Goal: Use online tool/utility: Utilize a website feature to perform a specific function

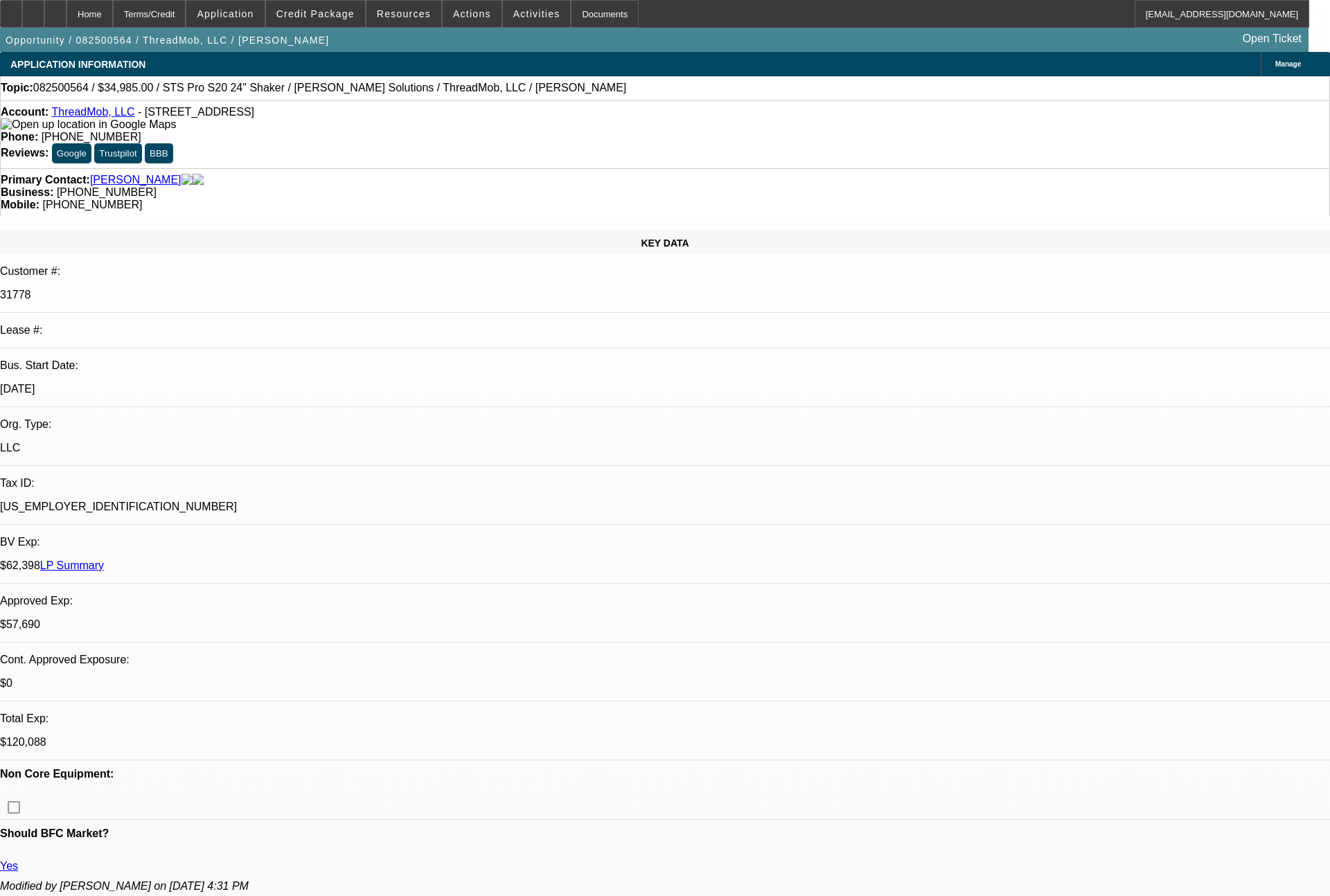
select select "0"
select select "2"
select select "0"
select select "6"
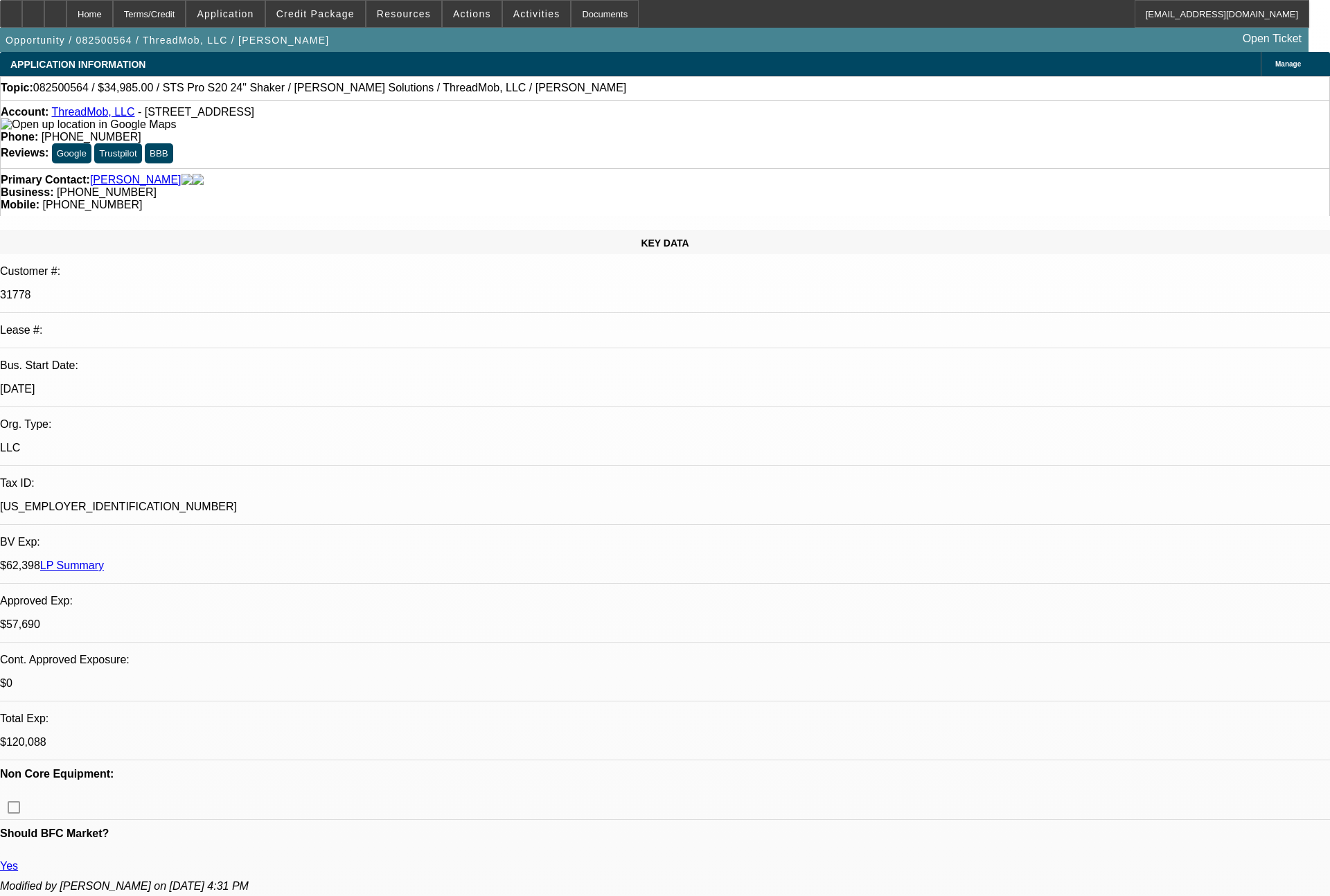
select select "0"
select select "6"
select select "0"
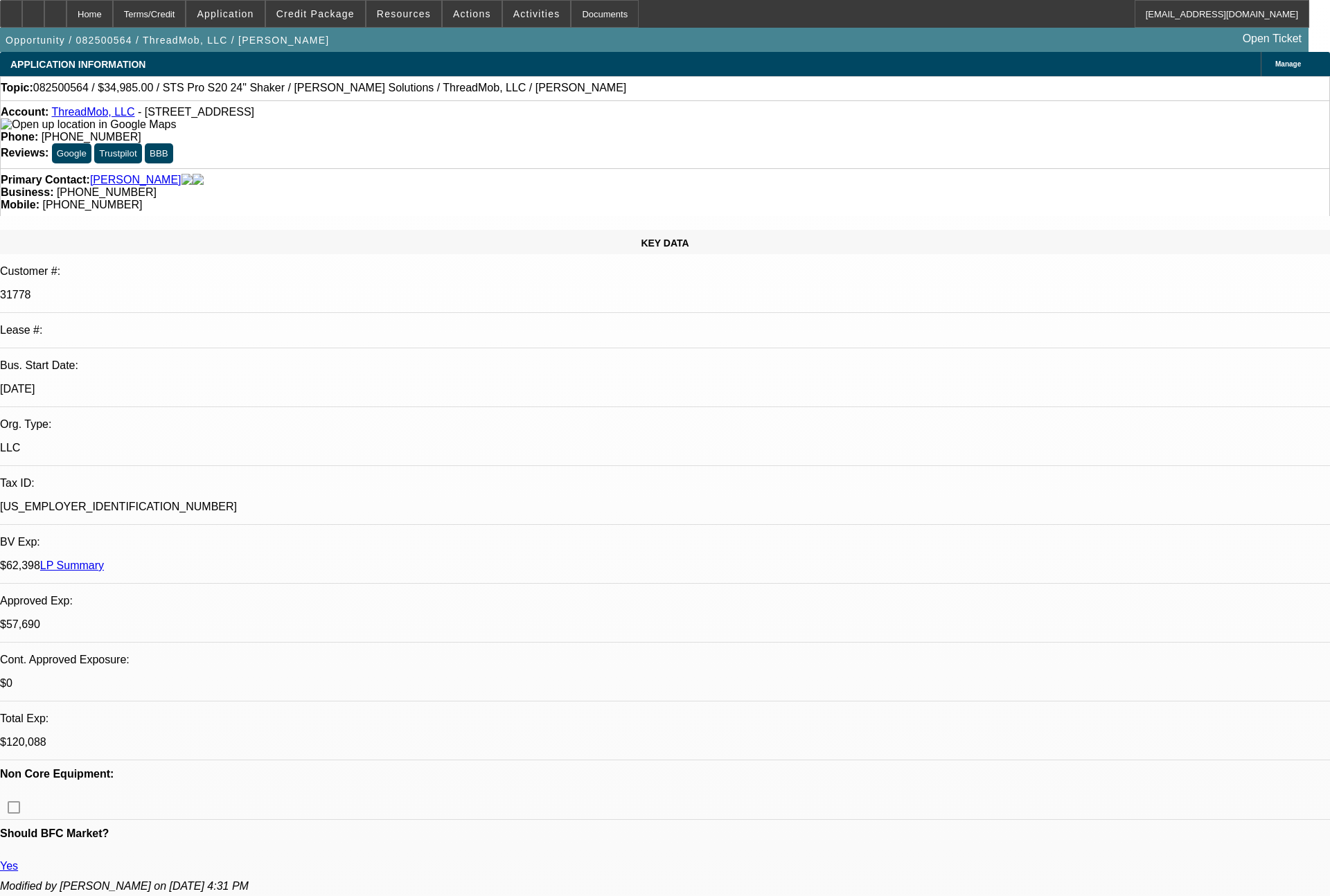
select select "0"
select select "6"
select select "0"
select select "2"
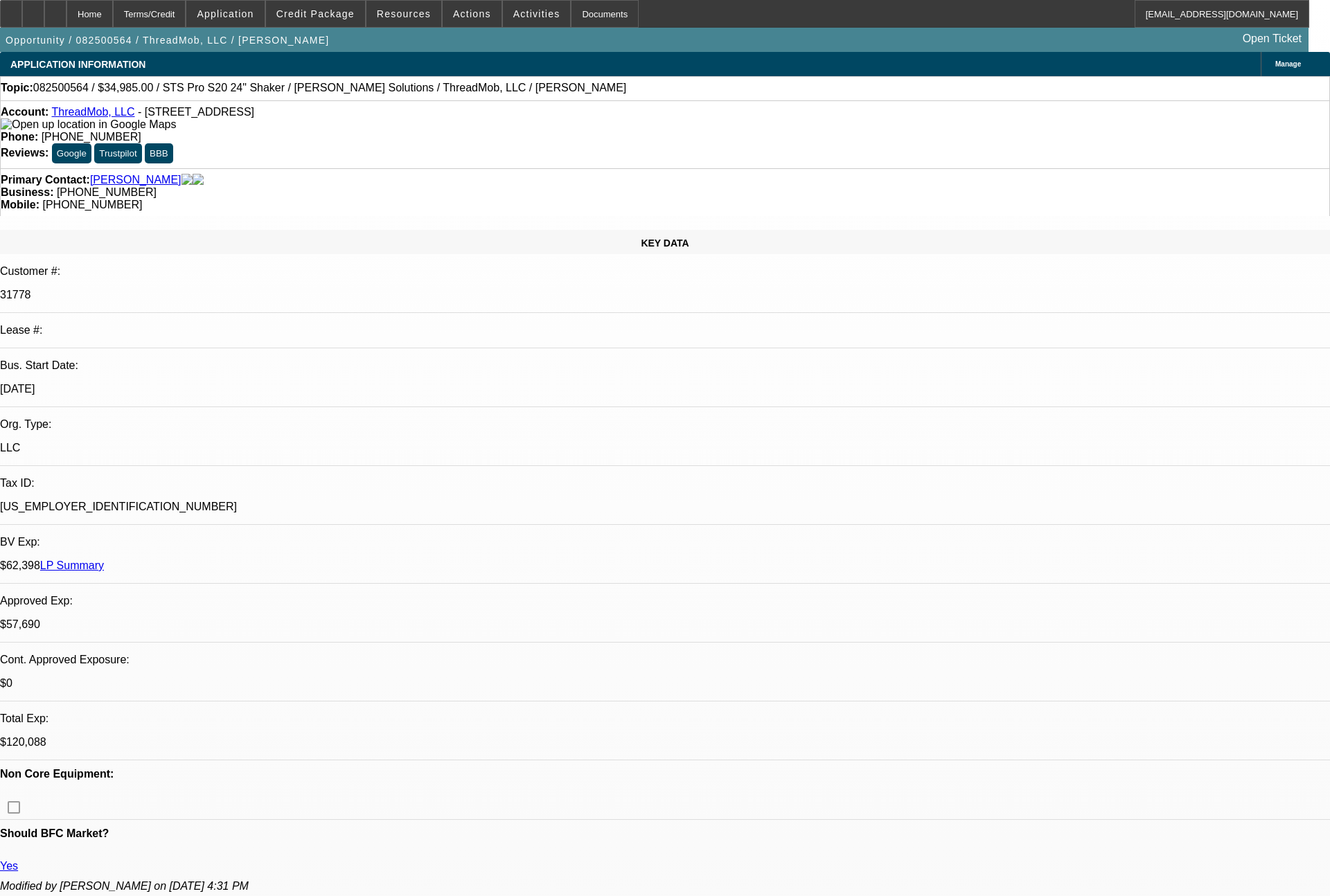
select select "2"
select select "0"
select select "6"
